Goal: Find specific page/section: Find specific page/section

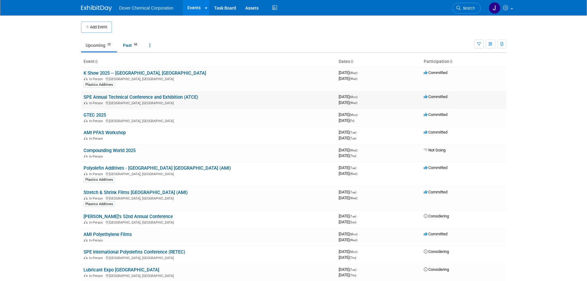
click at [165, 94] on td "SPE Annual Technical Conference and Exhibition (ATCE) In-Person [GEOGRAPHIC_DAT…" at bounding box center [208, 100] width 255 height 18
click at [166, 98] on link "SPE Annual Technical Conference and Exhibition (ATCE)" at bounding box center [140, 97] width 115 height 6
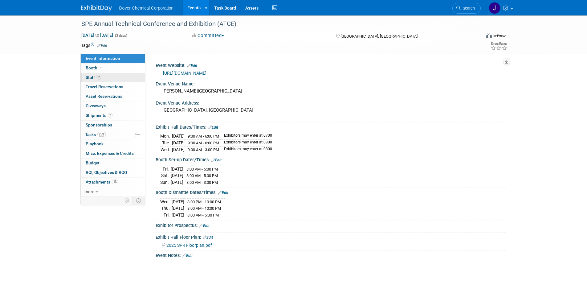
click at [90, 78] on span "Staff 2" at bounding box center [93, 77] width 15 height 5
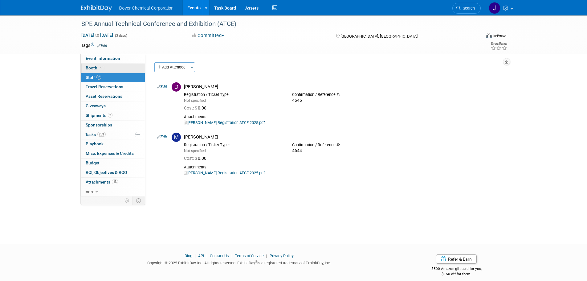
click at [88, 67] on span "Booth" at bounding box center [95, 67] width 19 height 5
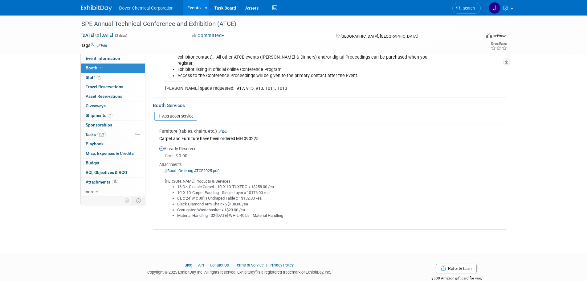
scroll to position [149, 0]
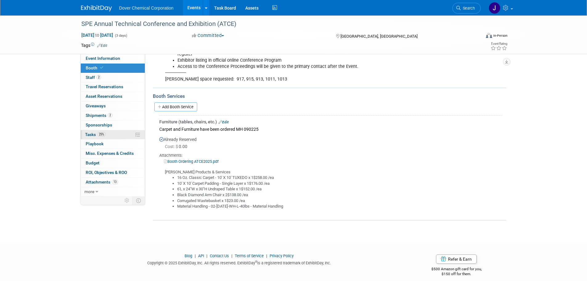
click at [123, 134] on link "25% Tasks 25%" at bounding box center [113, 134] width 64 height 9
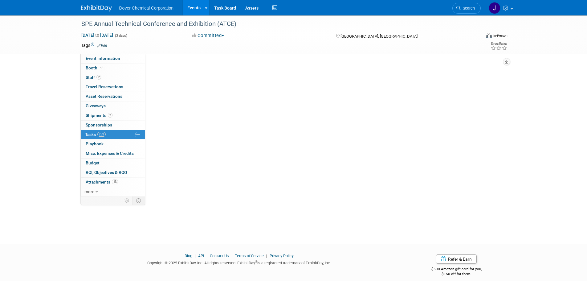
scroll to position [0, 0]
